Goal: Task Accomplishment & Management: Complete application form

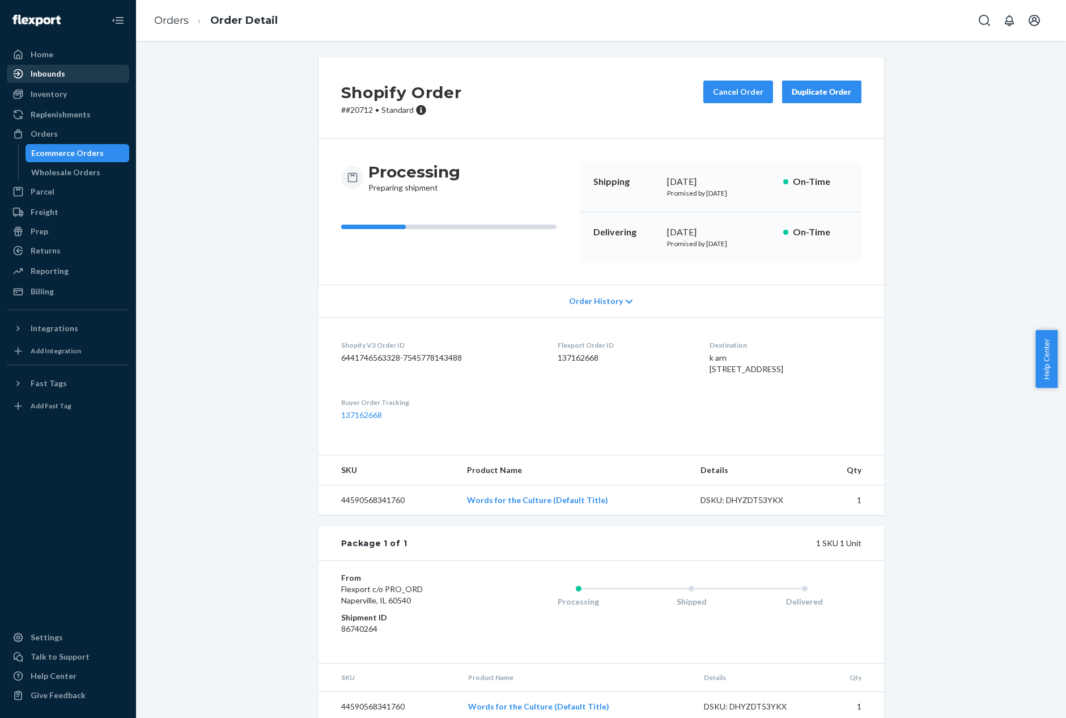
click at [60, 77] on div "Inbounds" at bounding box center [48, 73] width 35 height 11
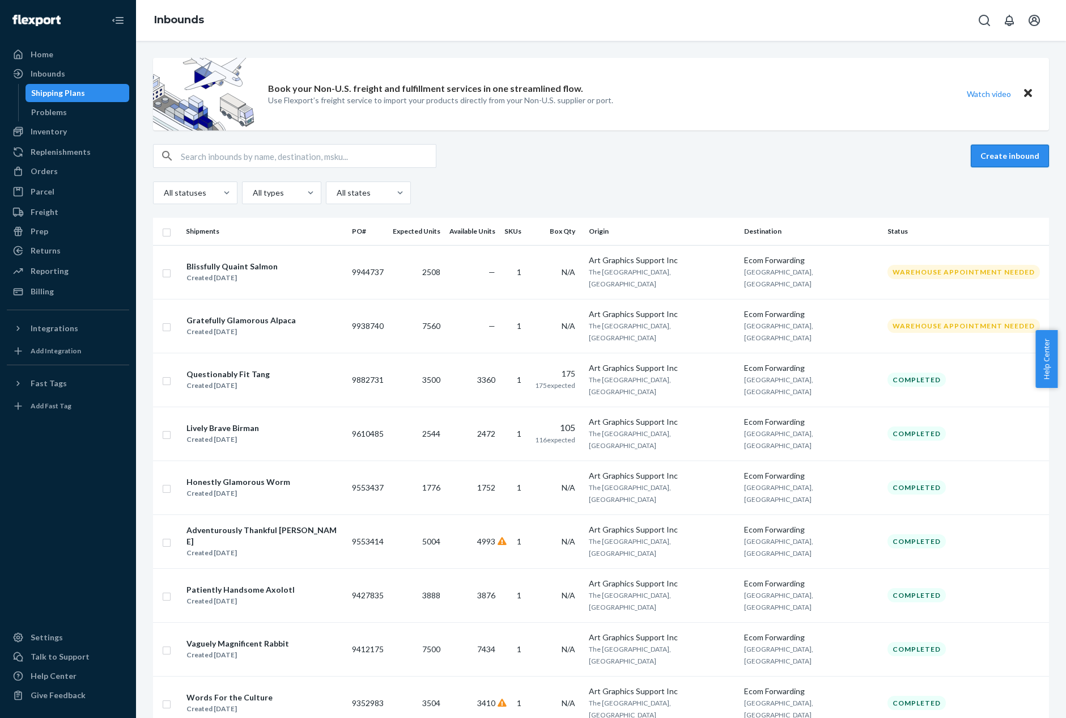
click at [993, 164] on button "Create inbound" at bounding box center [1010, 156] width 78 height 23
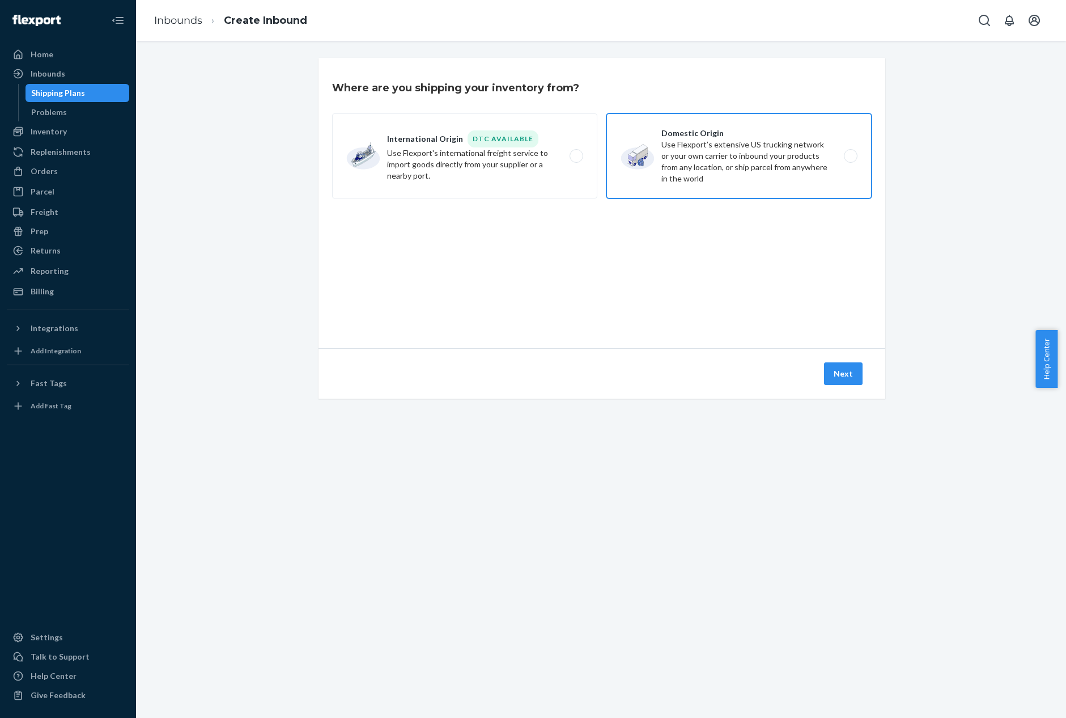
click at [698, 176] on label "Domestic Origin Use Flexport’s extensive US trucking network or your own carrie…" at bounding box center [739, 155] width 265 height 85
click at [850, 160] on input "Domestic Origin Use Flexport’s extensive US trucking network or your own carrie…" at bounding box center [853, 156] width 7 height 7
radio input "true"
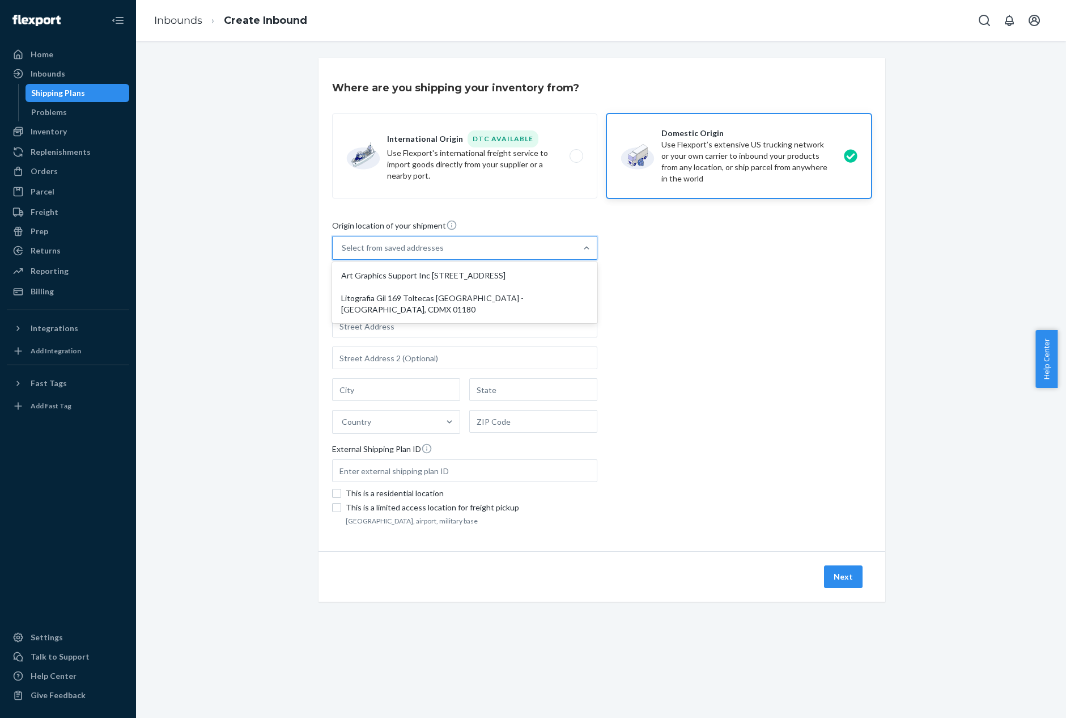
click at [531, 257] on div "Select from saved addresses" at bounding box center [455, 247] width 244 height 23
click at [343, 253] on input "option Art Graphics Support Inc 2202 Timberloch Place, Suite 133 The Woodlands,…" at bounding box center [342, 247] width 1 height 11
click at [513, 275] on div "Art Graphics Support Inc [STREET_ADDRESS]" at bounding box center [465, 275] width 261 height 23
click at [343, 253] on input "option Art Graphics Support Inc 2202 Timberloch Place, Suite 133 The Woodlands,…" at bounding box center [342, 247] width 1 height 11
type input "Art Graphics Support Inc"
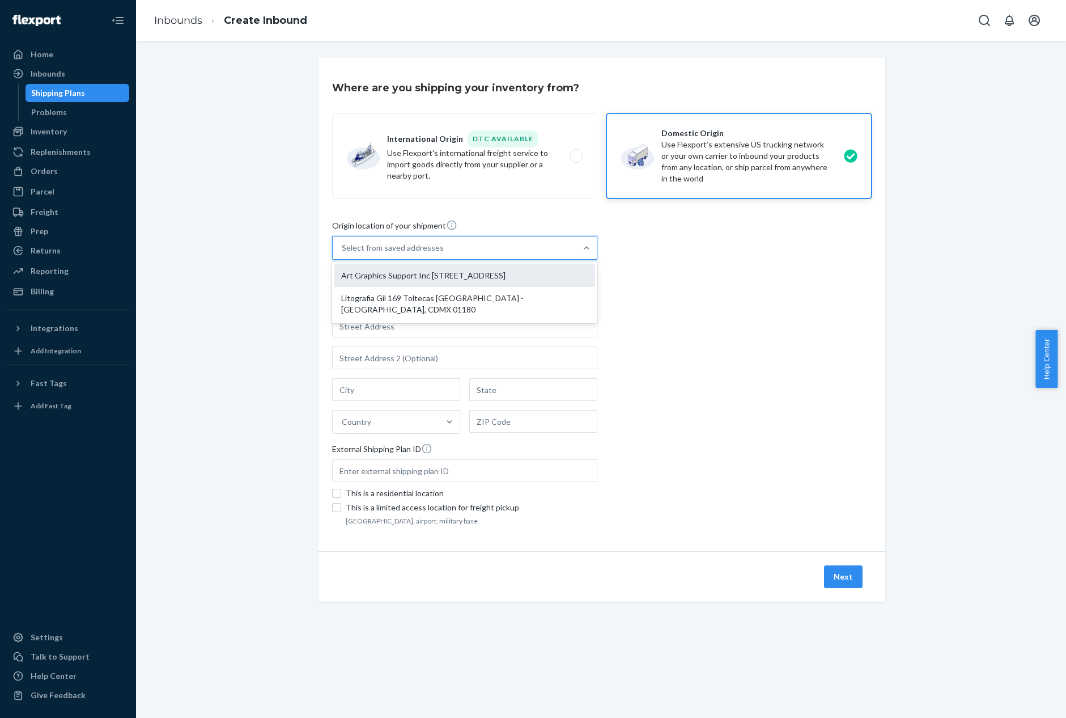
type input "The Woodlands"
type input "TX"
type input "77380"
type input "2202 Timberloch Place, Suite 133"
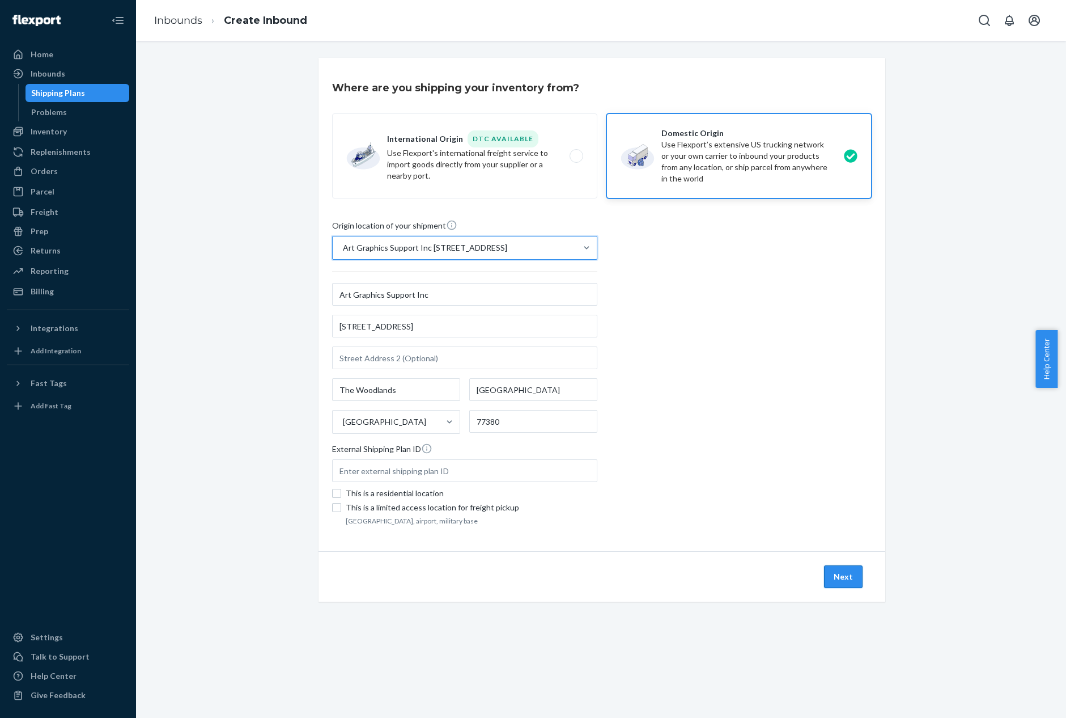
click at [843, 570] on button "Next" at bounding box center [843, 576] width 39 height 23
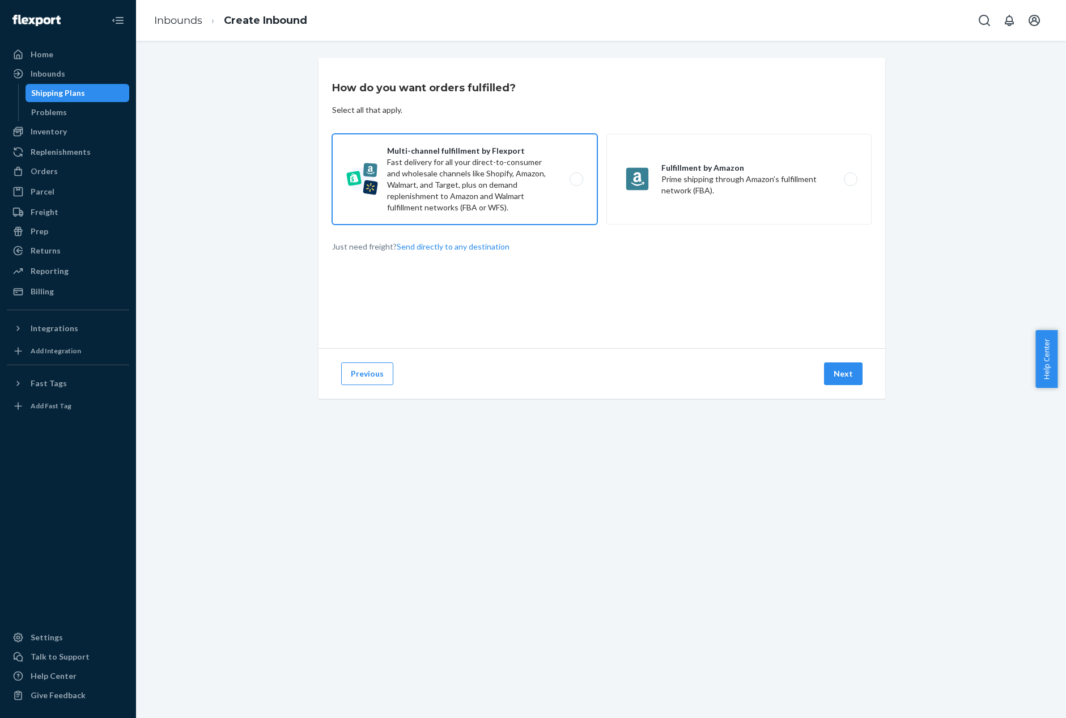
click at [552, 203] on label "Multi-channel fulfillment by Flexport Fast delivery for all your direct-to-cons…" at bounding box center [464, 179] width 265 height 91
click at [576, 183] on input "Multi-channel fulfillment by Flexport Fast delivery for all your direct-to-cons…" at bounding box center [579, 179] width 7 height 7
radio input "true"
click at [832, 381] on button "Next" at bounding box center [843, 373] width 39 height 23
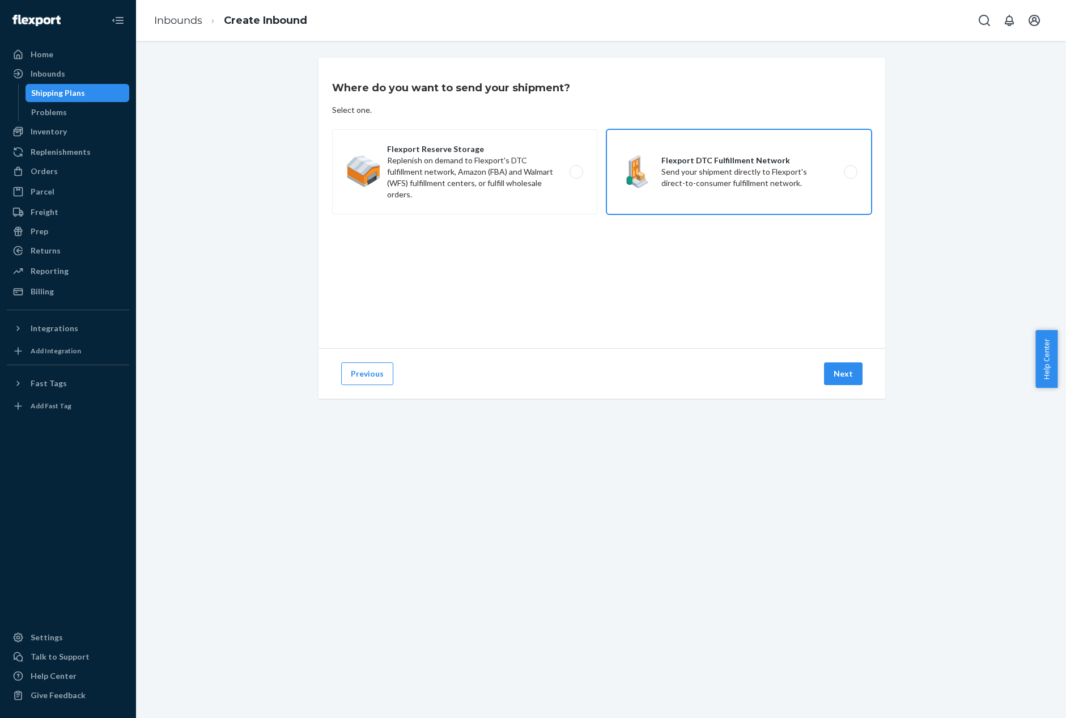
click at [765, 188] on label "Flexport DTC Fulfillment Network Send your shipment directly to Flexport's dire…" at bounding box center [739, 171] width 265 height 85
click at [850, 176] on input "Flexport DTC Fulfillment Network Send your shipment directly to Flexport's dire…" at bounding box center [853, 171] width 7 height 7
radio input "true"
click at [839, 378] on button "Next" at bounding box center [843, 373] width 39 height 23
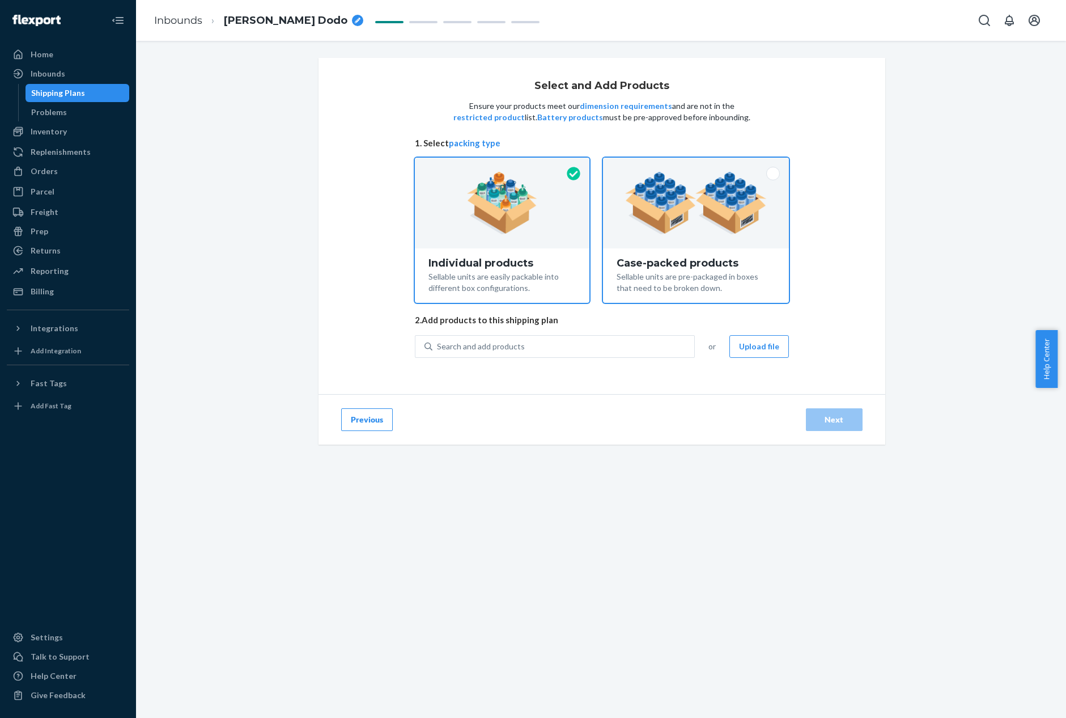
click at [697, 213] on img at bounding box center [695, 203] width 141 height 62
click at [697, 165] on input "Case-packed products Sellable units are pre-packaged in boxes that need to be b…" at bounding box center [695, 161] width 7 height 7
radio input "true"
radio input "false"
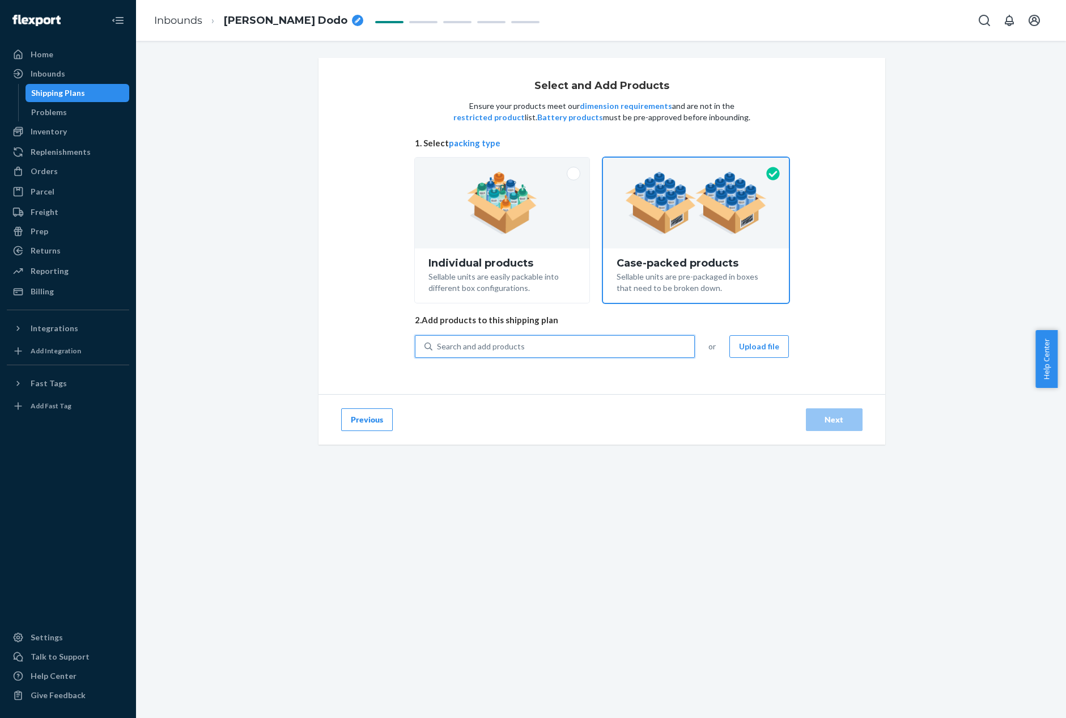
click at [655, 343] on div "Search and add products" at bounding box center [564, 346] width 262 height 20
click at [438, 343] on input "0 results available. Use Up and Down to choose options, press Enter to select t…" at bounding box center [437, 346] width 1 height 11
type input "wor"
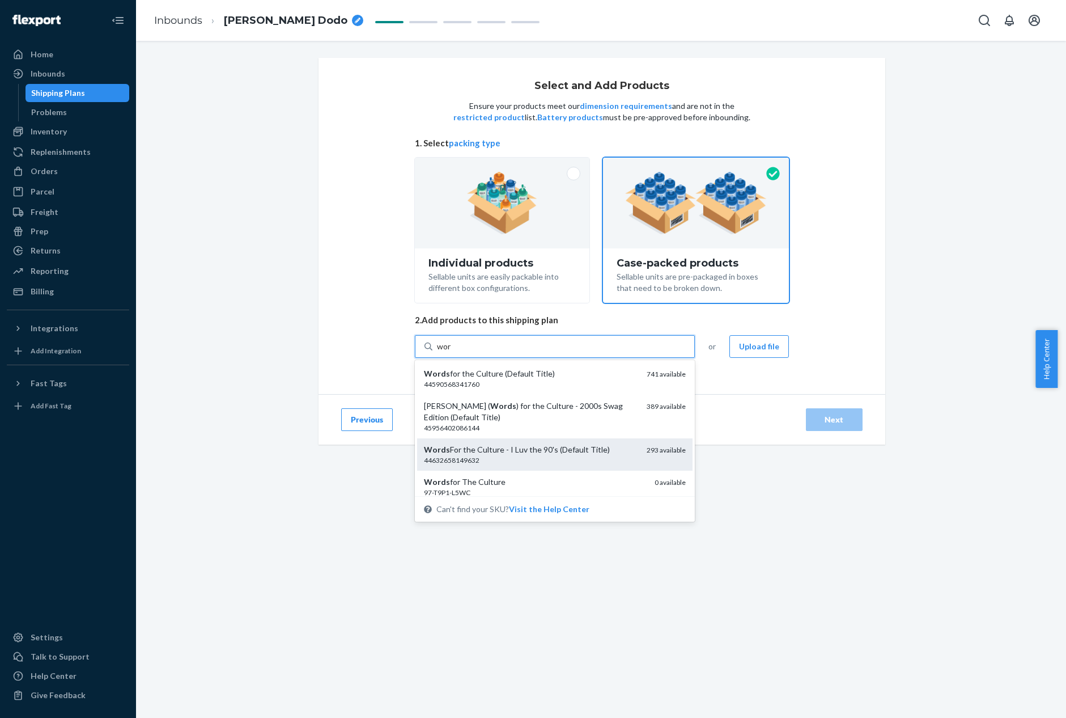
click at [615, 443] on div "Words For the Culture - I Luv the 90's (Default Title) 44632658149632 293 avail…" at bounding box center [555, 454] width 276 height 32
click at [452, 352] on input "wor" at bounding box center [444, 346] width 15 height 11
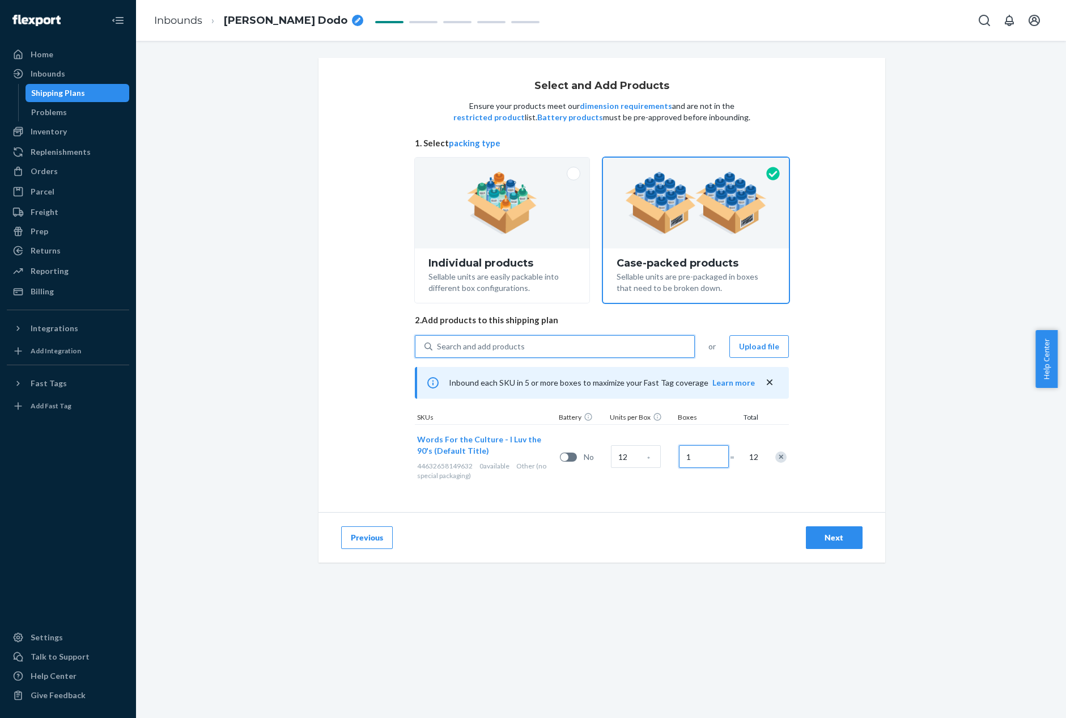
click at [695, 458] on input "1" at bounding box center [704, 456] width 50 height 23
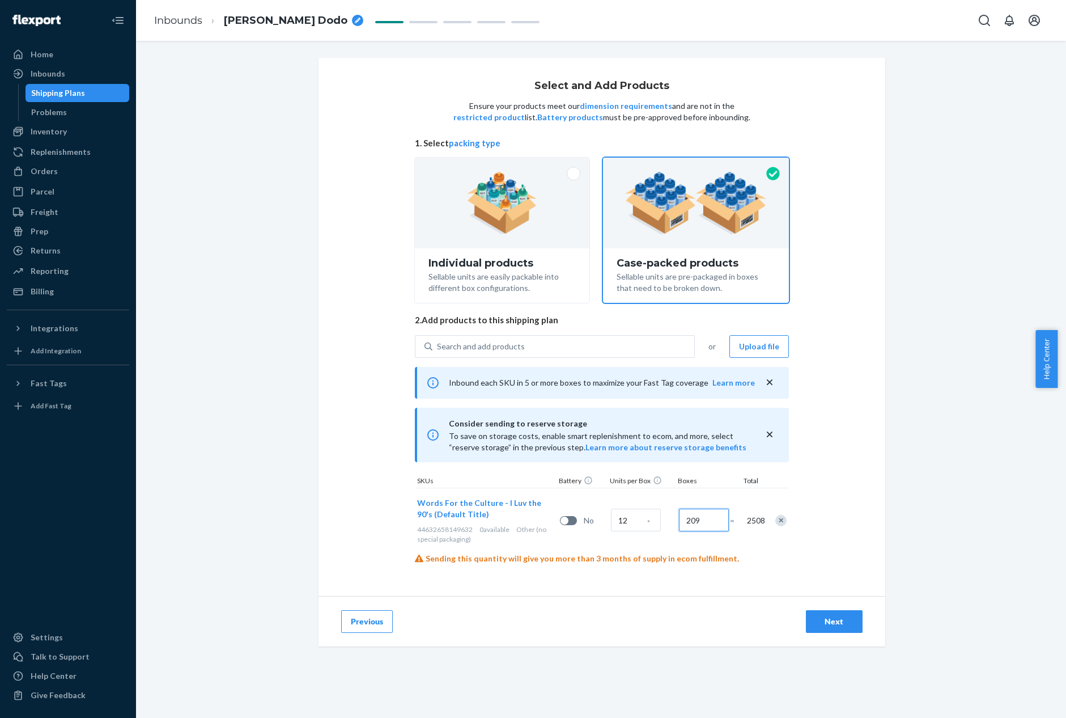
type input "209"
click at [841, 613] on button "Next" at bounding box center [834, 621] width 57 height 23
radio input "true"
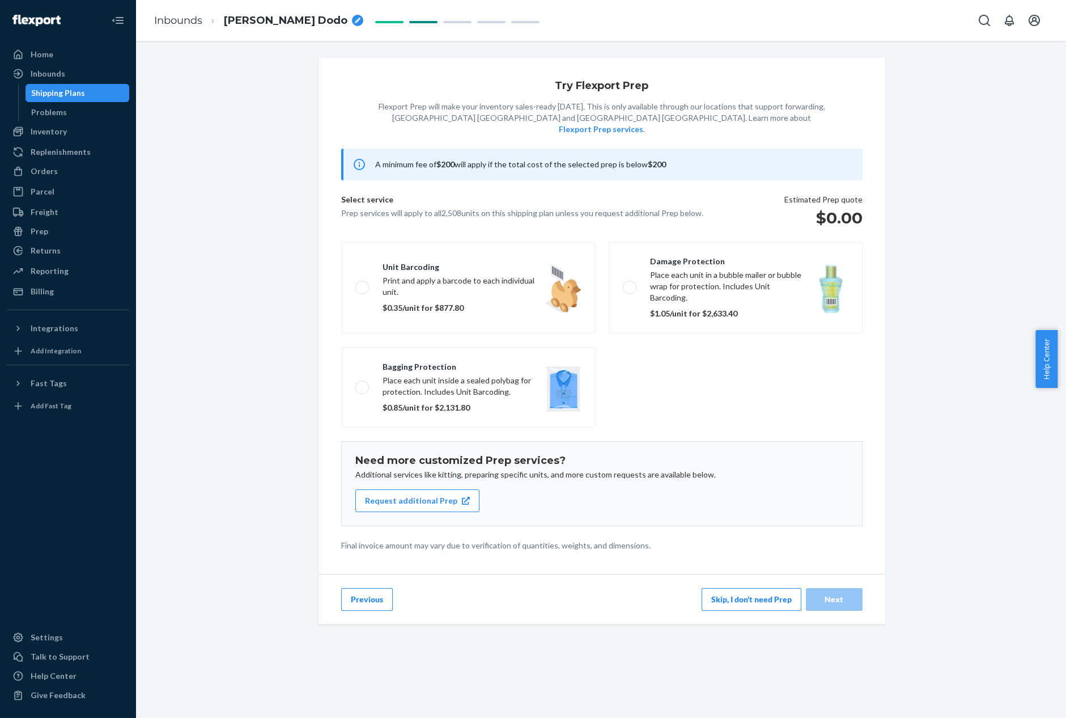
click at [744, 588] on button "Skip, I don't need Prep" at bounding box center [752, 599] width 100 height 23
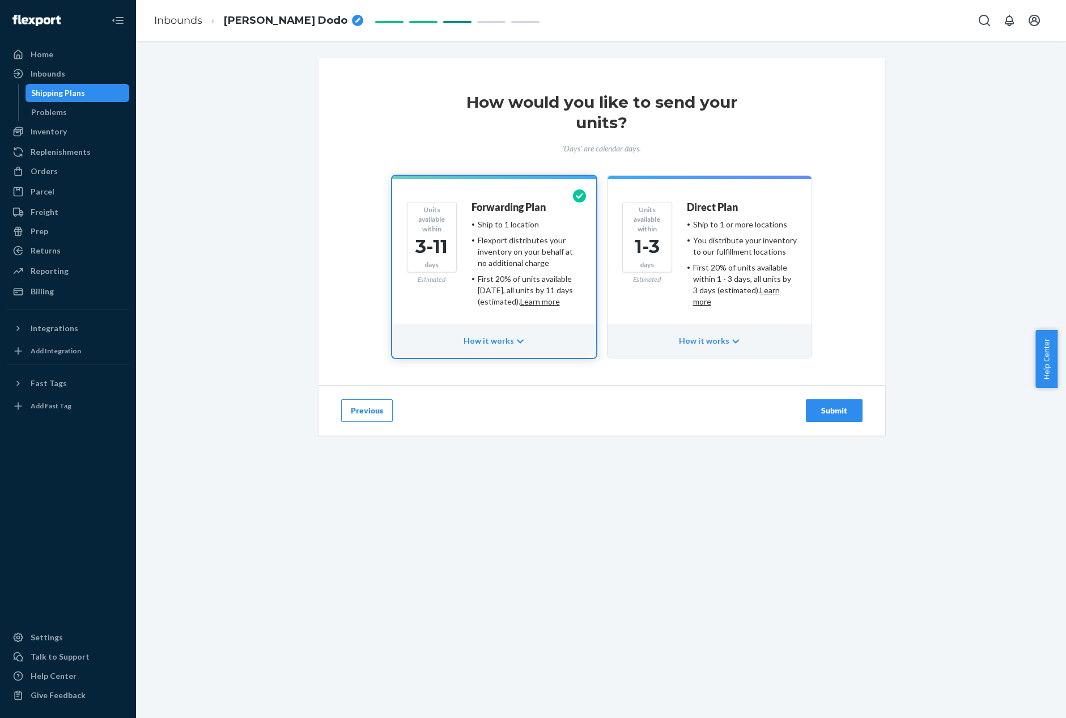
click at [824, 410] on div "Submit" at bounding box center [834, 410] width 37 height 11
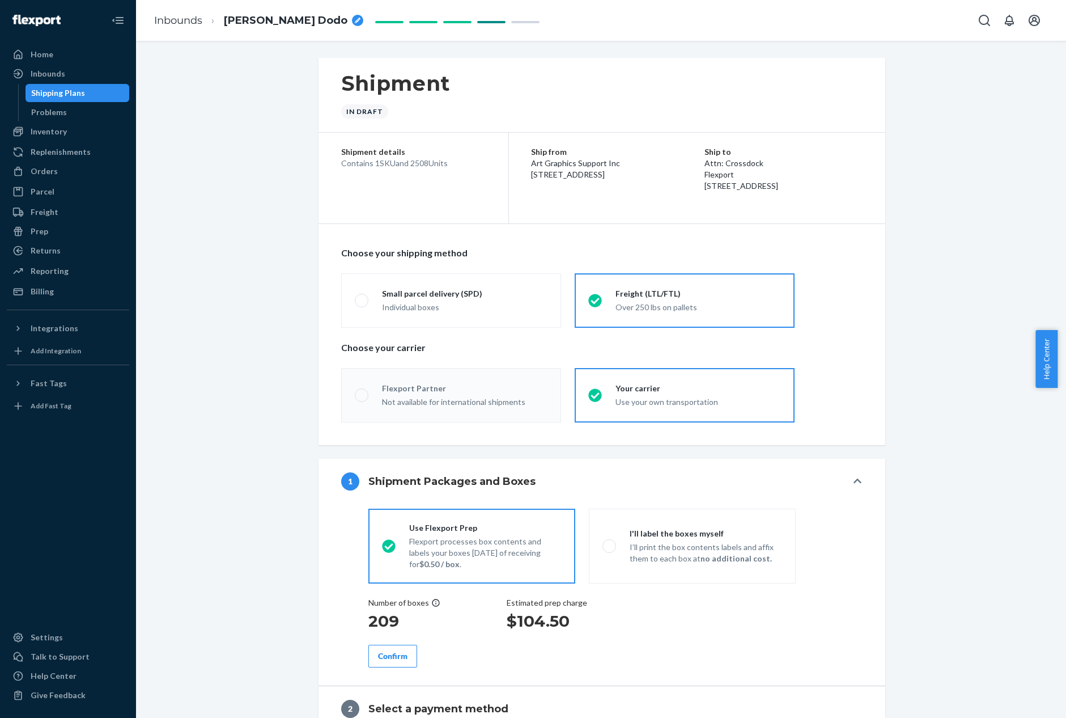
radio input "true"
radio input "false"
radio input "true"
radio input "false"
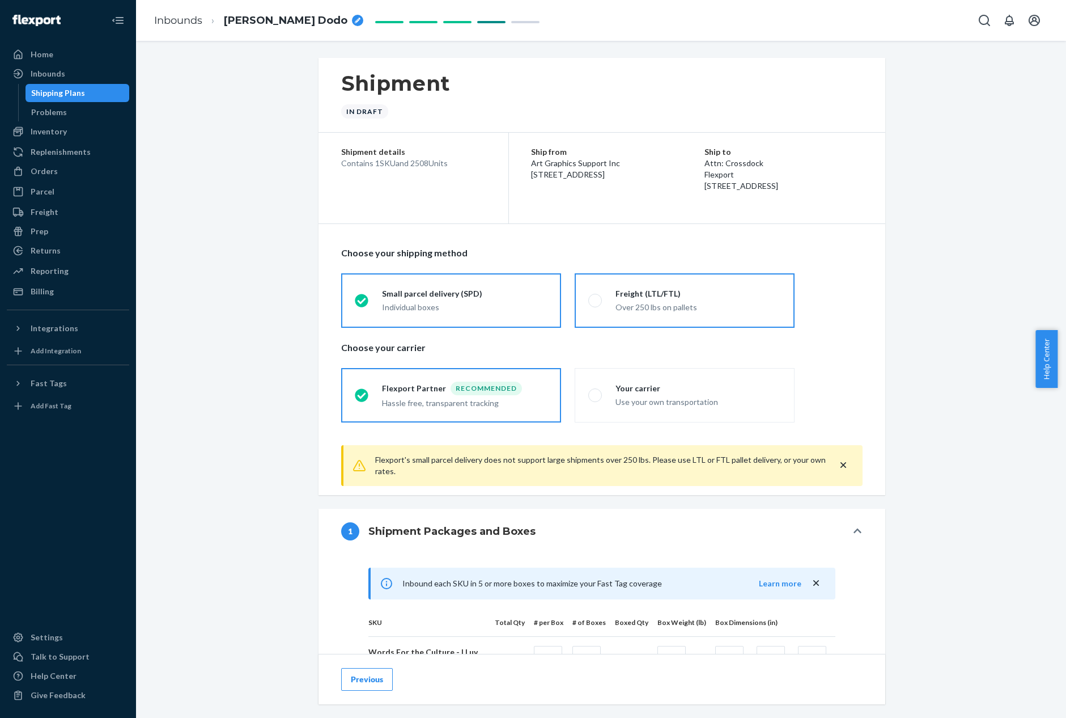
click at [682, 307] on div "Over 250 lbs on pallets" at bounding box center [699, 307] width 166 height 11
click at [596, 304] on input "Freight (LTL/FTL) Over 250 lbs on pallets" at bounding box center [592, 300] width 7 height 7
radio input "true"
radio input "false"
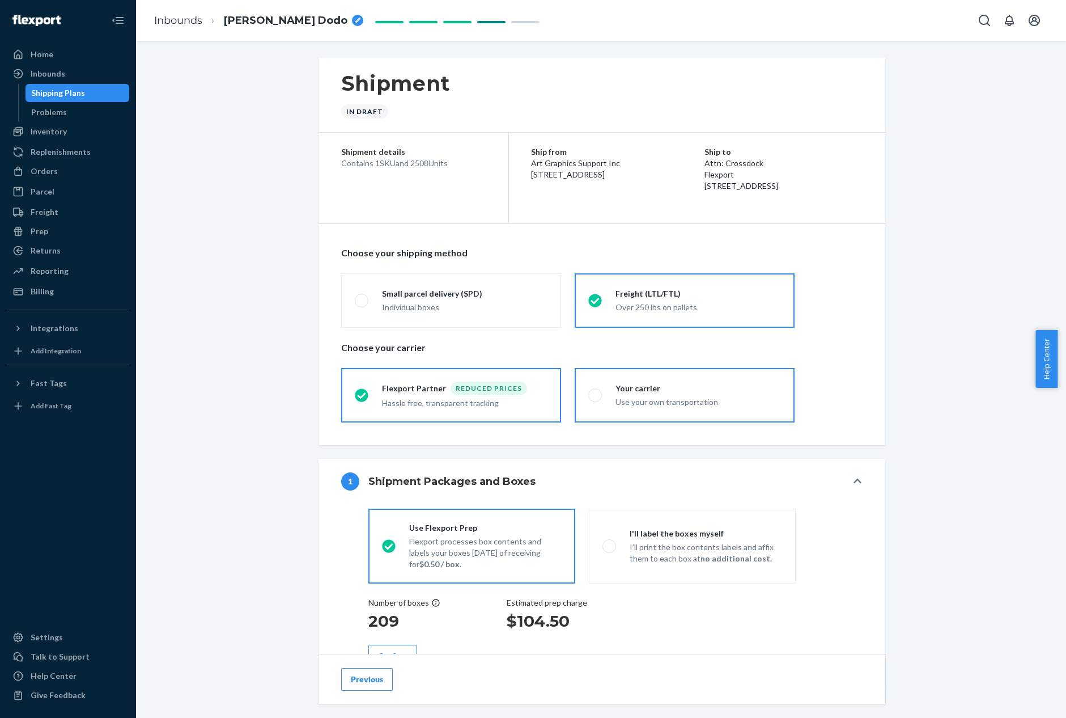
click at [683, 402] on div "Use your own transportation" at bounding box center [699, 401] width 166 height 11
click at [596, 399] on input "Your carrier Use your own transportation" at bounding box center [592, 394] width 7 height 7
radio input "true"
radio input "false"
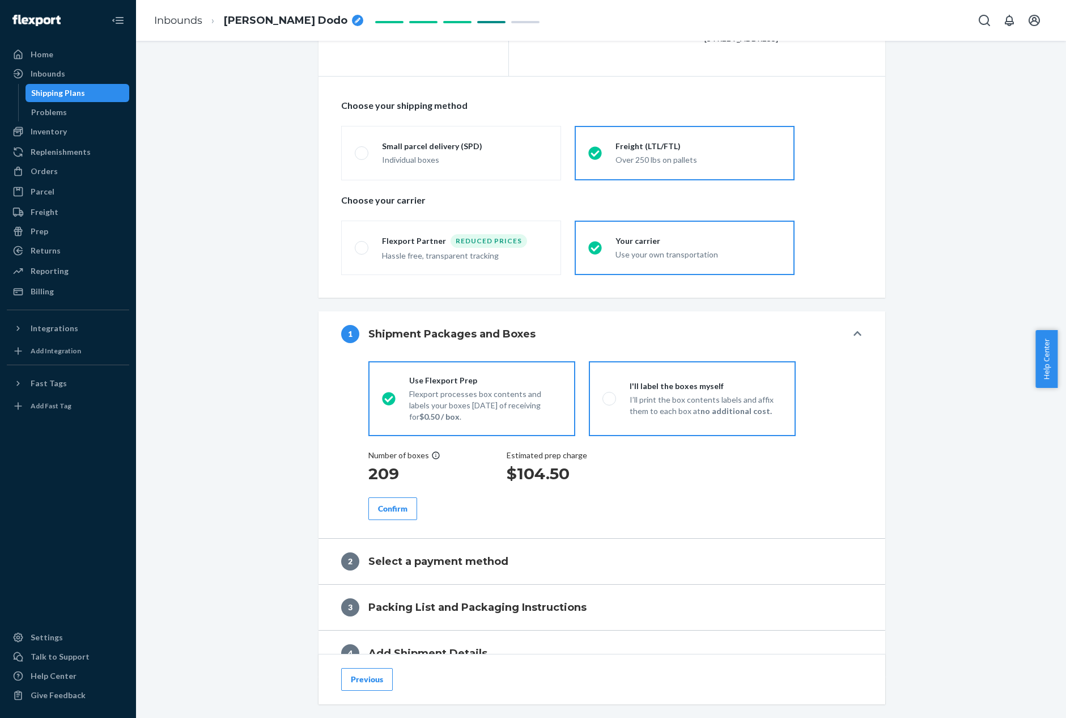
scroll to position [150, 0]
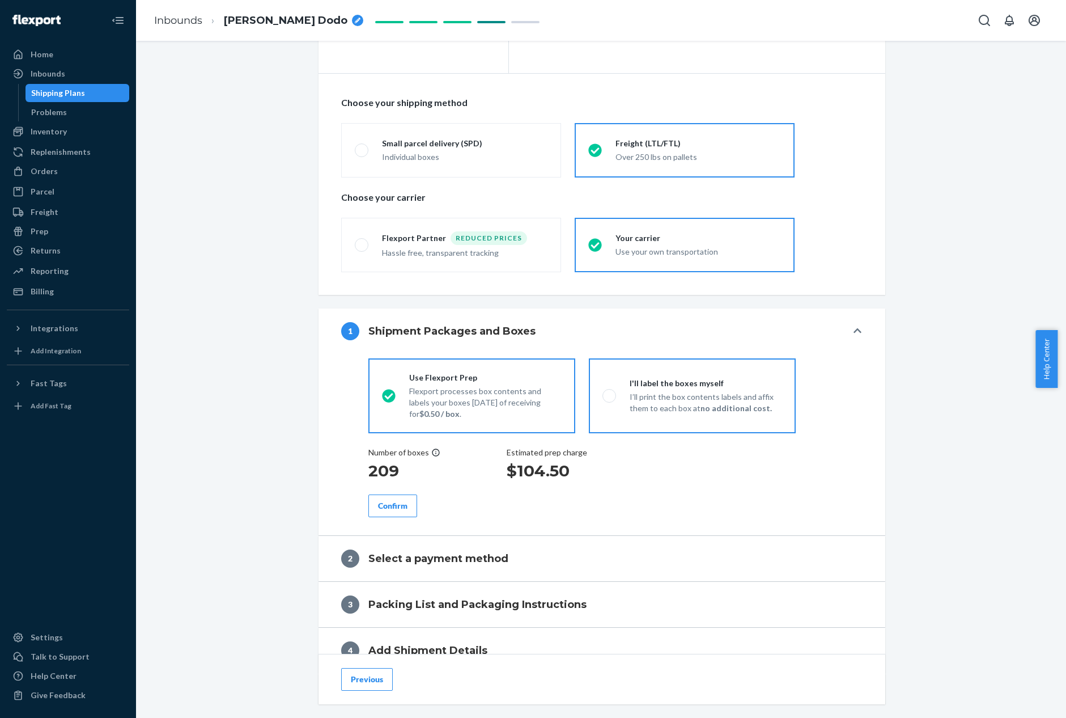
click at [759, 405] on strong "no additional cost." at bounding box center [736, 408] width 71 height 10
click at [610, 399] on input "I'll label the boxes myself I’ll print the box contents labels and affix them t…" at bounding box center [606, 395] width 7 height 7
radio input "true"
radio input "false"
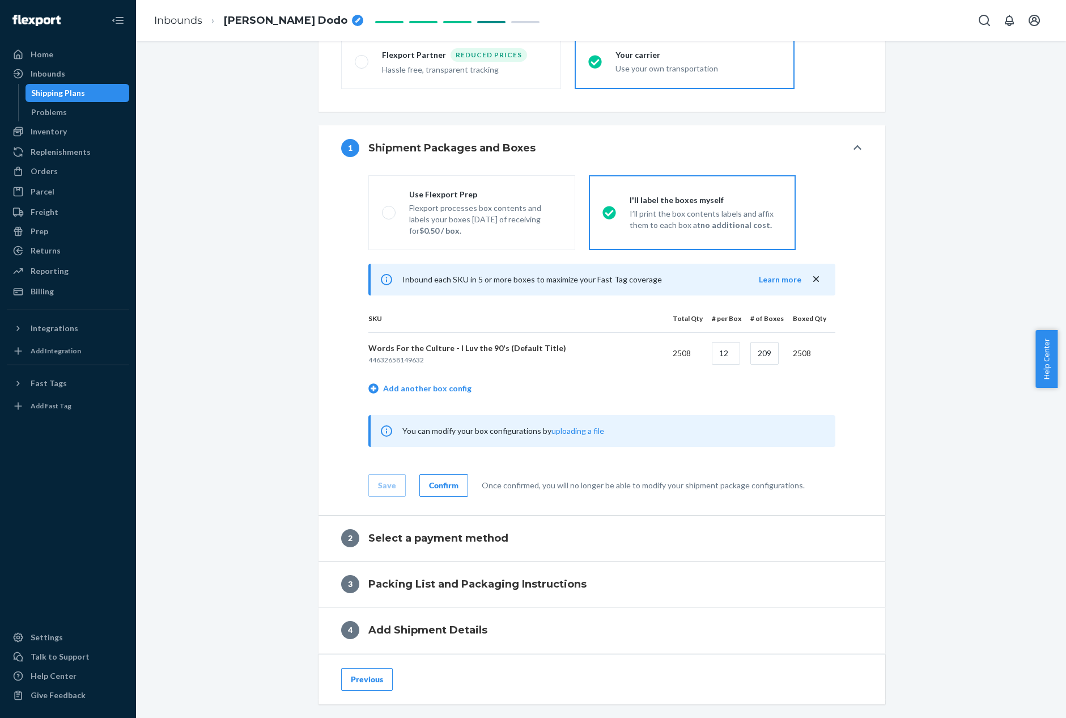
scroll to position [336, 0]
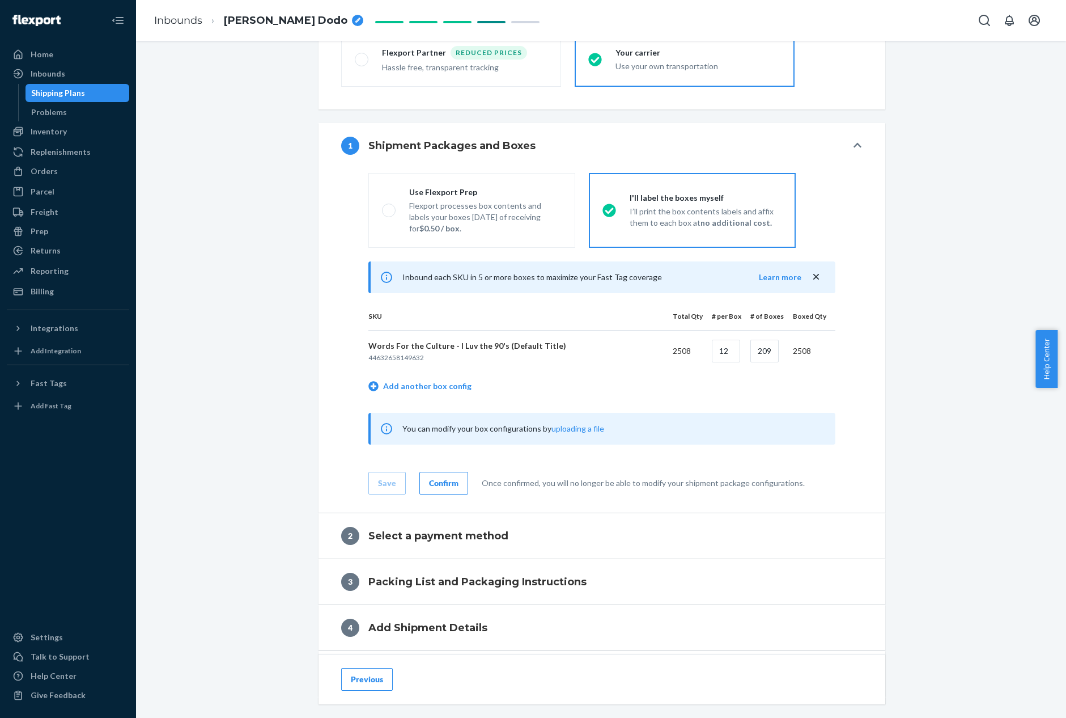
click at [437, 484] on div "Confirm" at bounding box center [443, 482] width 29 height 11
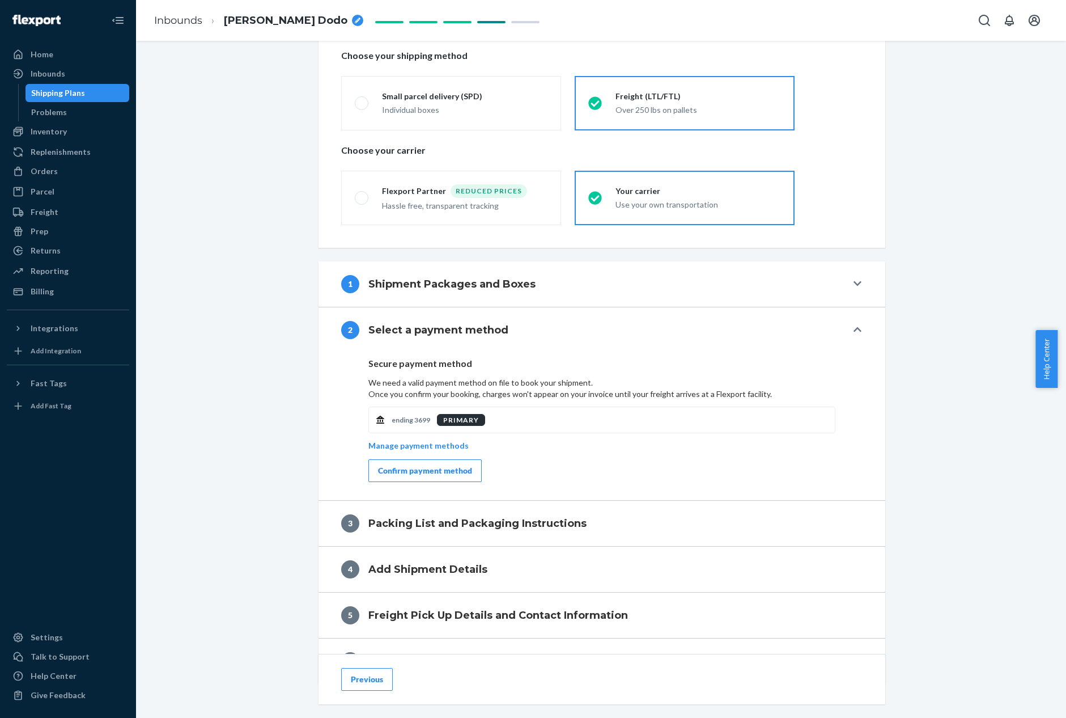
scroll to position [198, 0]
click at [539, 287] on div "1 Shipment Packages and Boxes" at bounding box center [594, 283] width 506 height 18
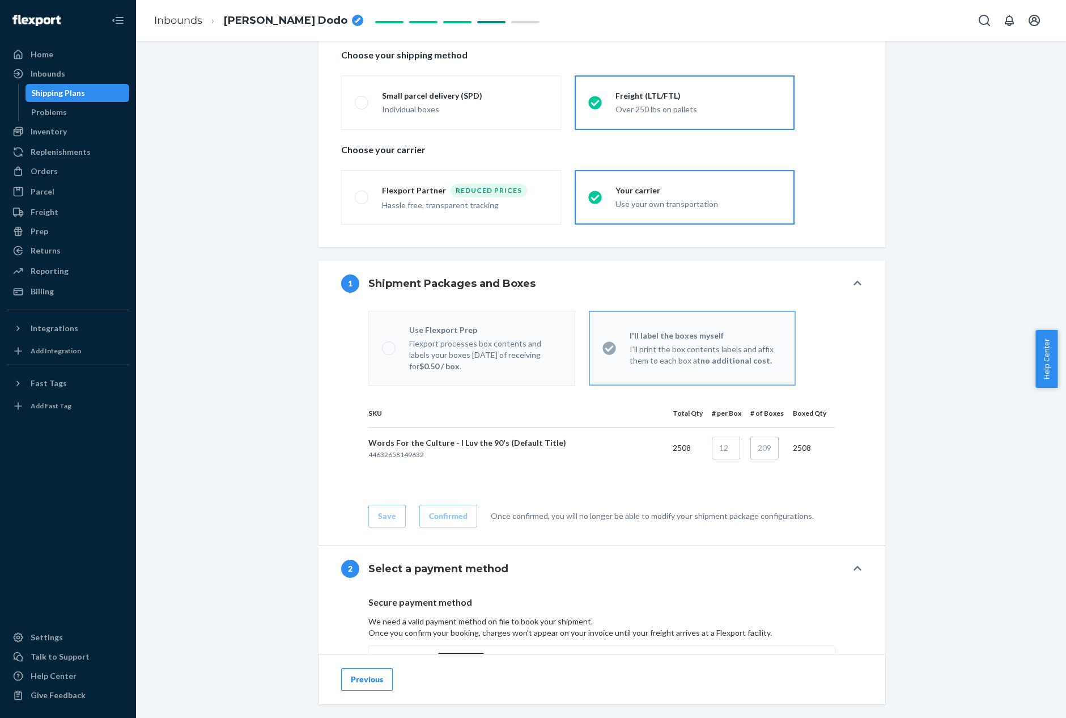
click at [539, 287] on div "1 Shipment Packages and Boxes" at bounding box center [594, 283] width 506 height 18
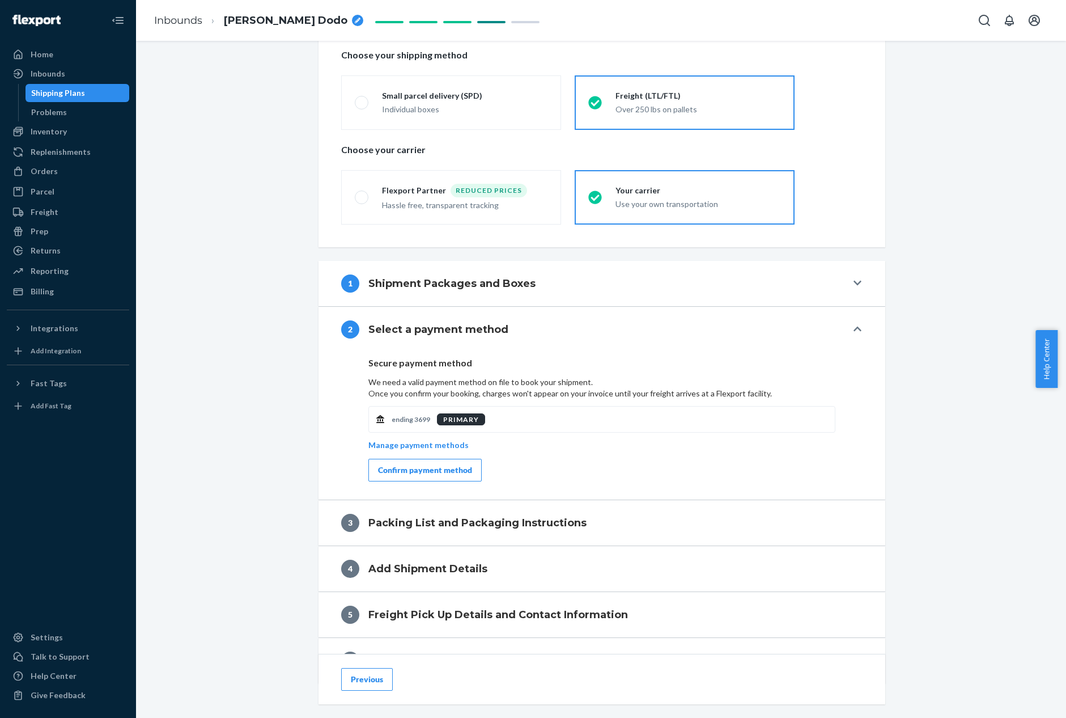
click at [447, 465] on div "Confirm payment method" at bounding box center [425, 469] width 94 height 11
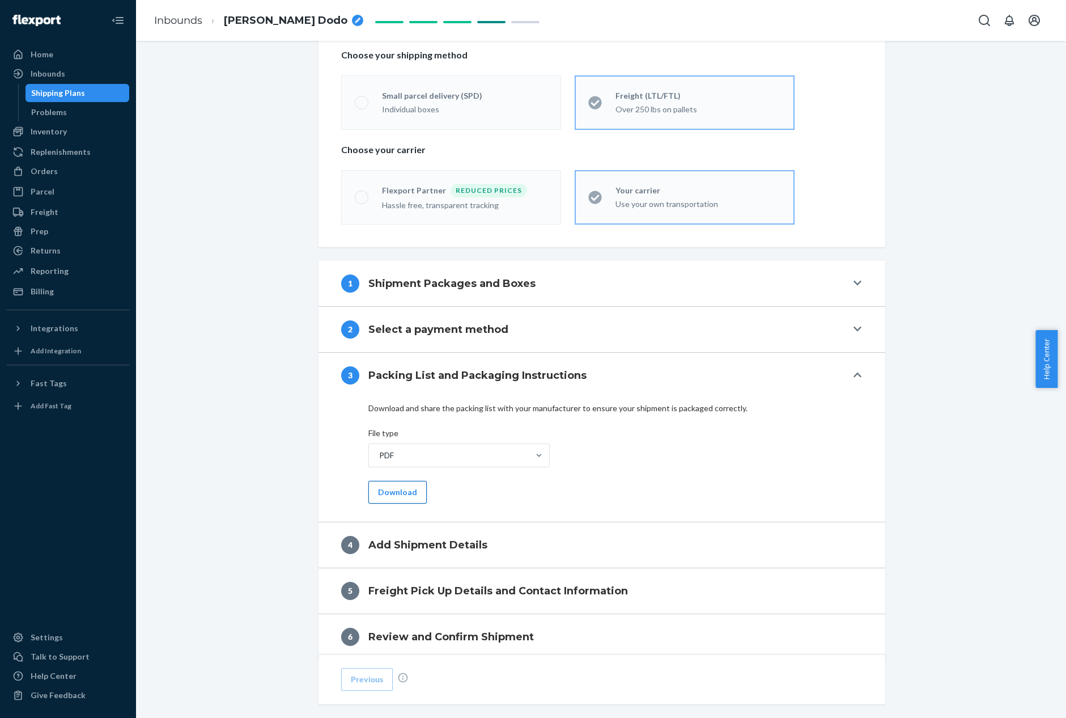
click at [407, 491] on button "Download" at bounding box center [398, 492] width 58 height 23
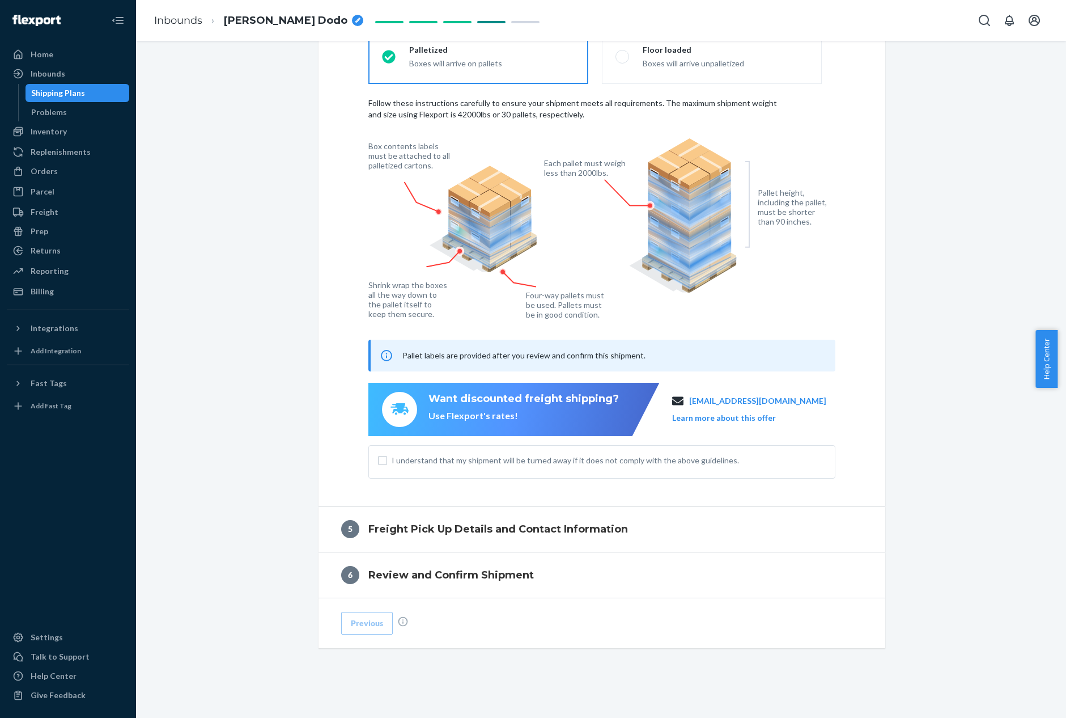
scroll to position [650, 0]
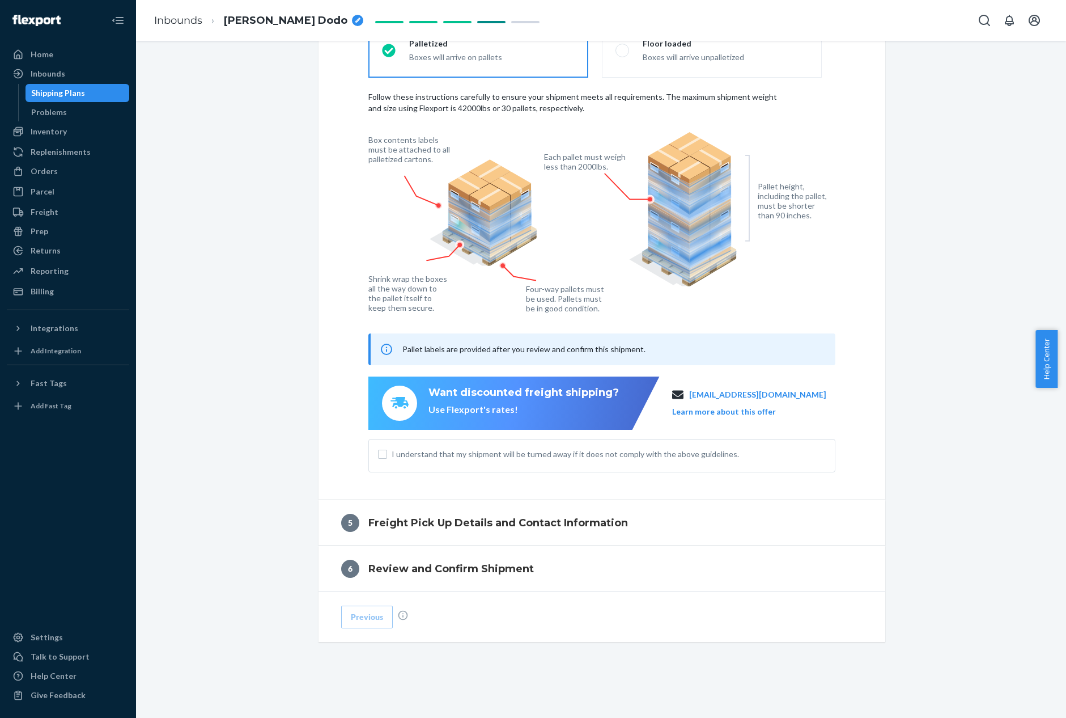
click at [620, 448] on span "I understand that my shipment will be turned away if it does not comply with th…" at bounding box center [609, 453] width 434 height 11
click at [387, 450] on input "I understand that my shipment will be turned away if it does not comply with th…" at bounding box center [382, 454] width 9 height 9
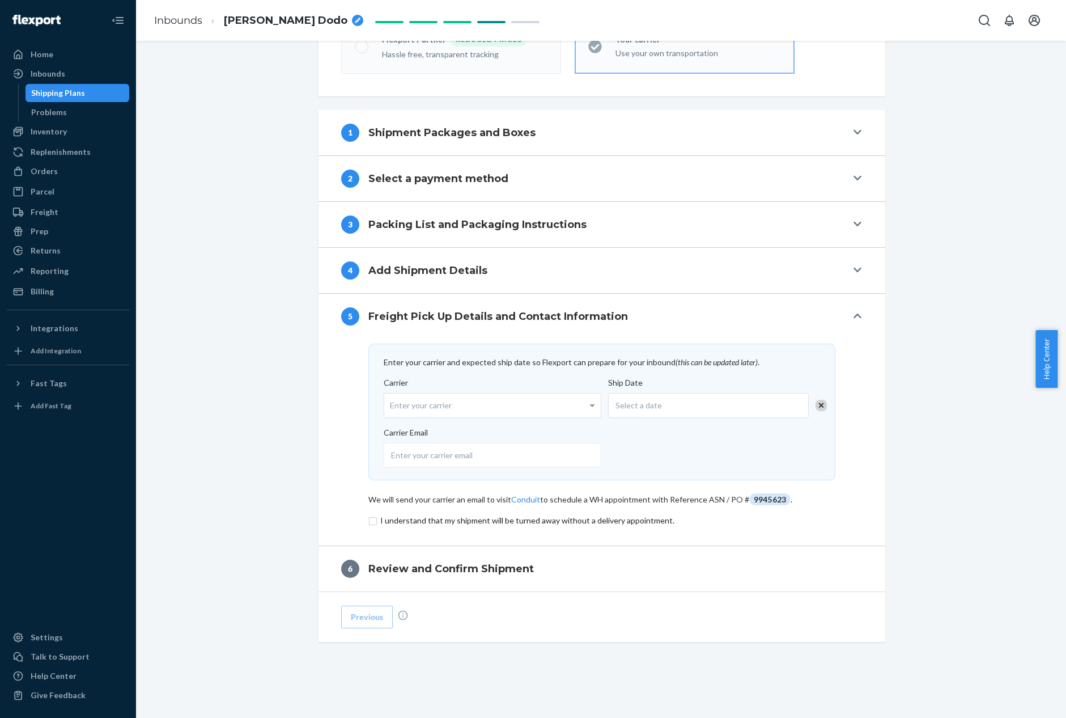
scroll to position [349, 0]
click at [536, 454] on input "email" at bounding box center [493, 455] width 218 height 24
paste input "[PERSON_NAME][EMAIL_ADDRESS][PERSON_NAME][DOMAIN_NAME]"
type input "[PERSON_NAME][EMAIL_ADDRESS][PERSON_NAME][DOMAIN_NAME]"
click at [482, 520] on input "checkbox" at bounding box center [602, 521] width 467 height 14
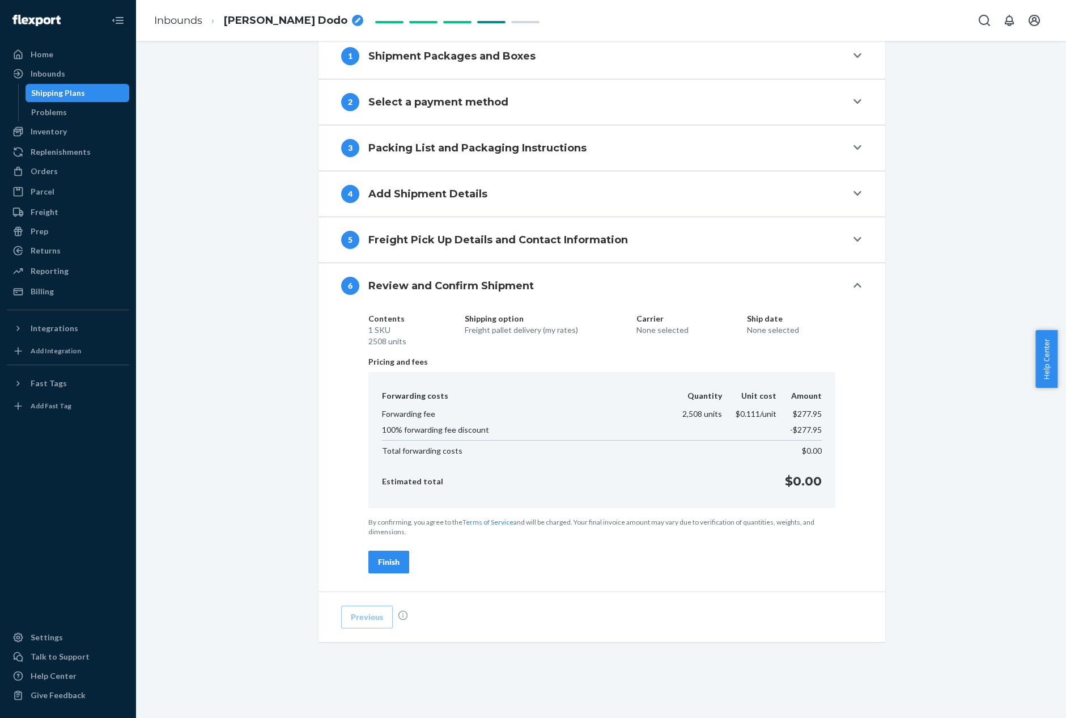
click at [382, 562] on div "Finish" at bounding box center [389, 561] width 22 height 11
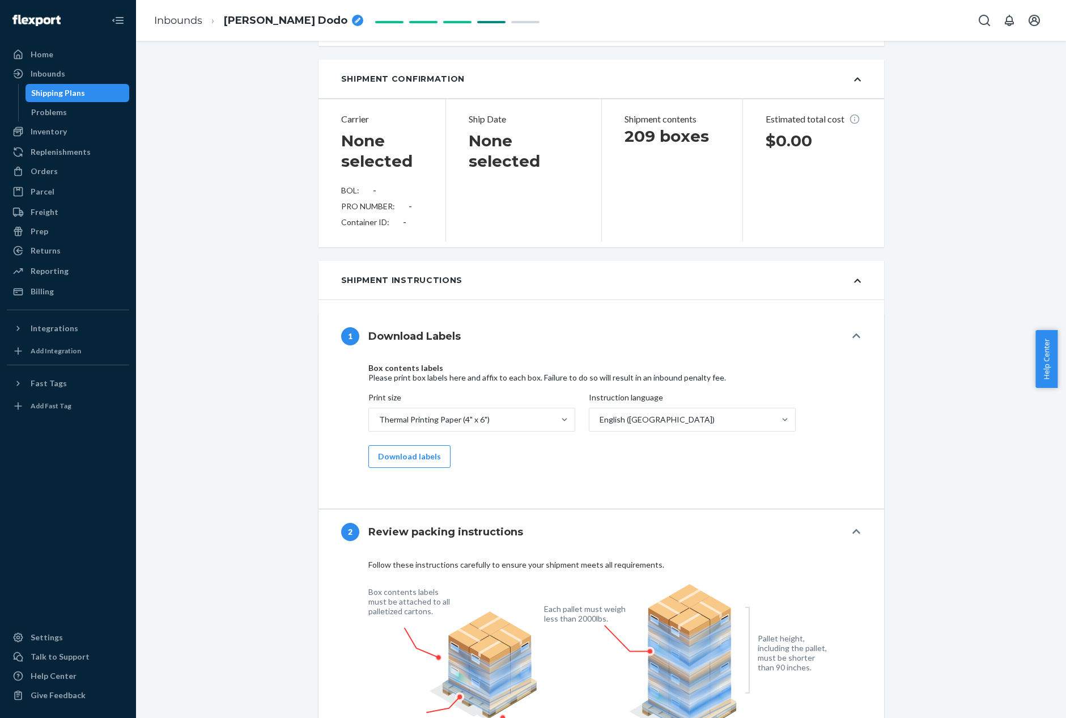
scroll to position [0, 0]
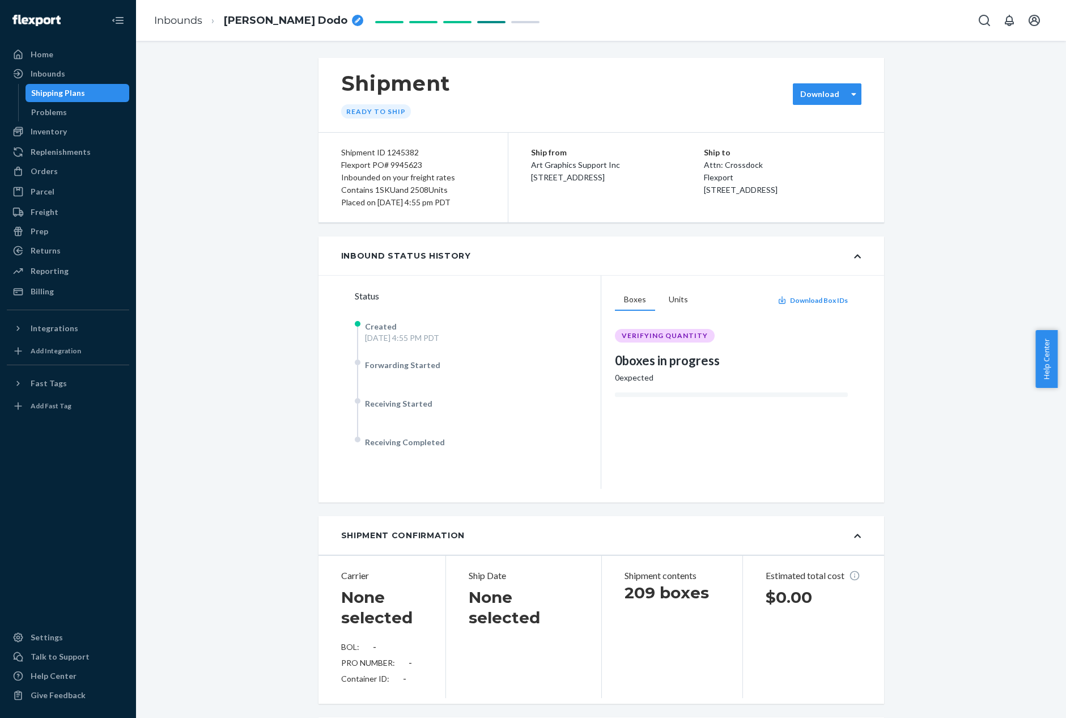
click at [828, 86] on div "Download" at bounding box center [827, 94] width 69 height 22
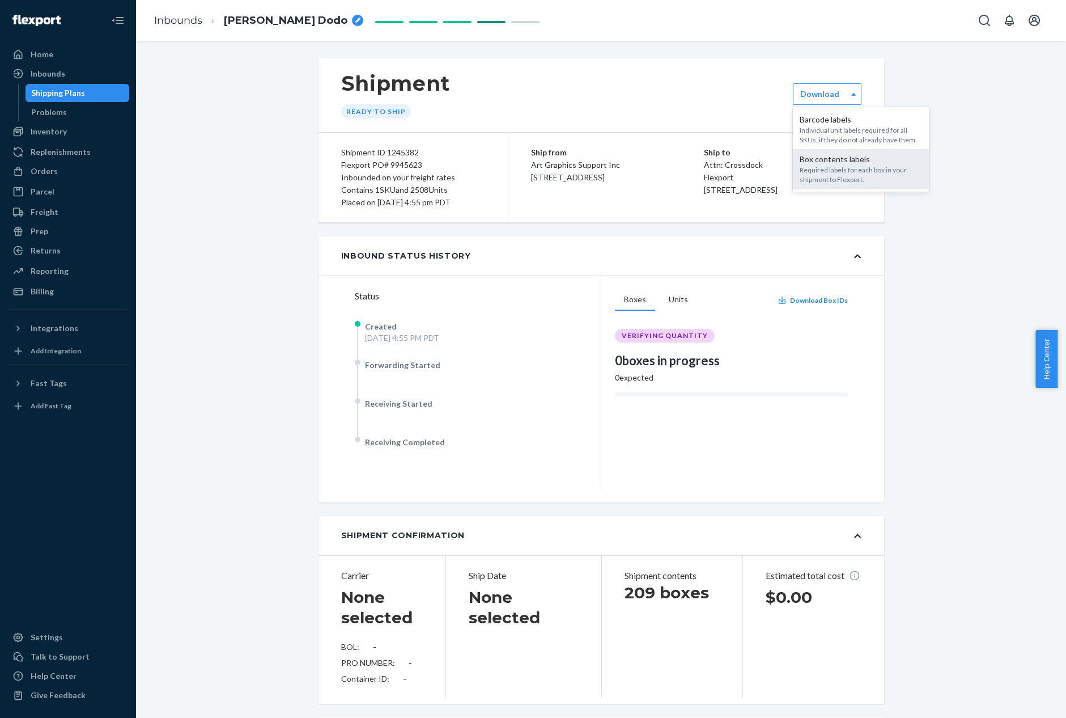
click at [833, 158] on div "Box contents labels" at bounding box center [861, 159] width 122 height 11
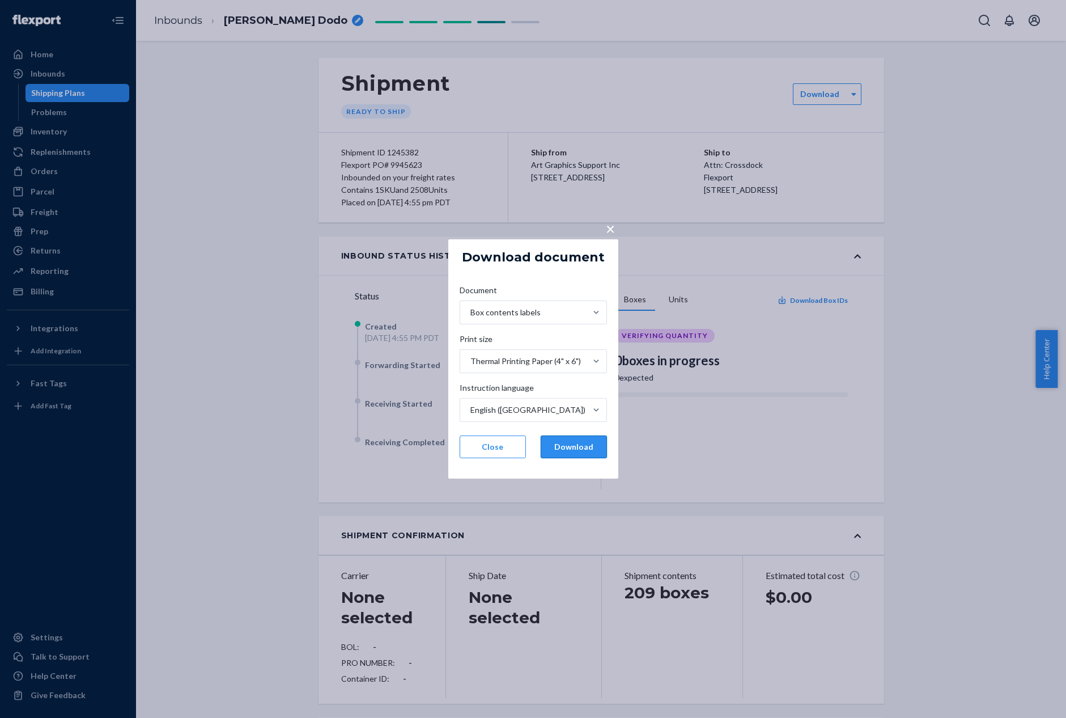
click at [592, 447] on button "Download" at bounding box center [574, 446] width 66 height 23
click at [587, 446] on button "Download" at bounding box center [574, 446] width 66 height 23
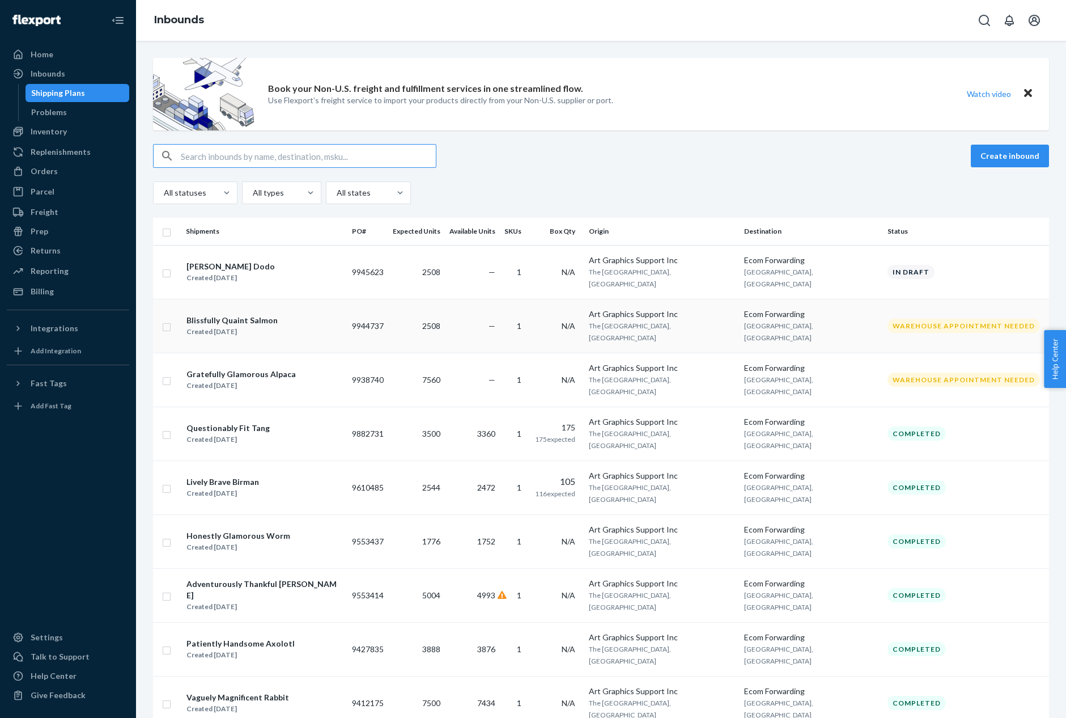
click at [263, 315] on div "Blissfully Quaint Salmon" at bounding box center [232, 320] width 91 height 11
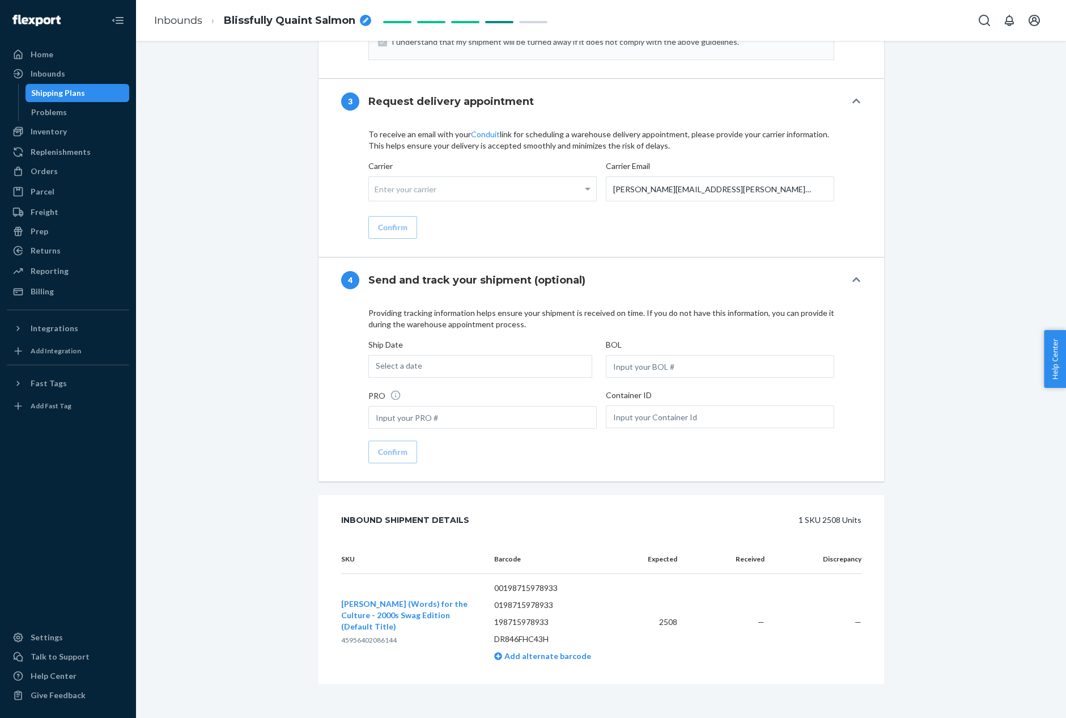
scroll to position [1274, 0]
click at [651, 192] on input "[PERSON_NAME][EMAIL_ADDRESS][PERSON_NAME][DOMAIN_NAME]" at bounding box center [720, 186] width 228 height 25
